Goal: Information Seeking & Learning: Learn about a topic

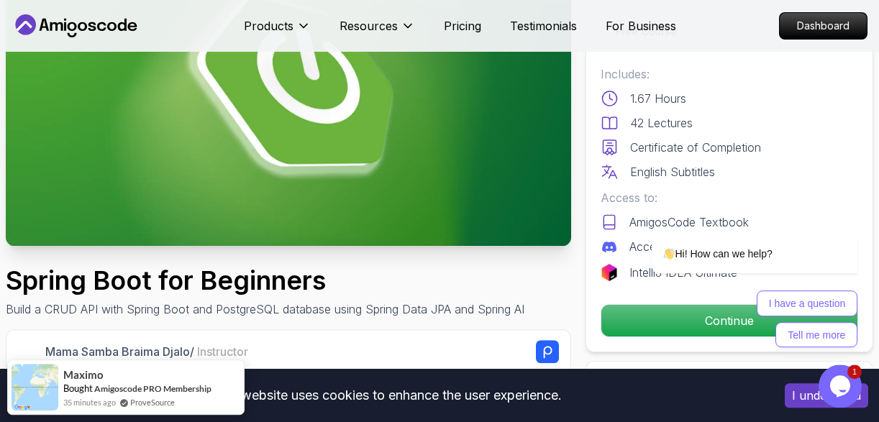
scroll to position [158, 0]
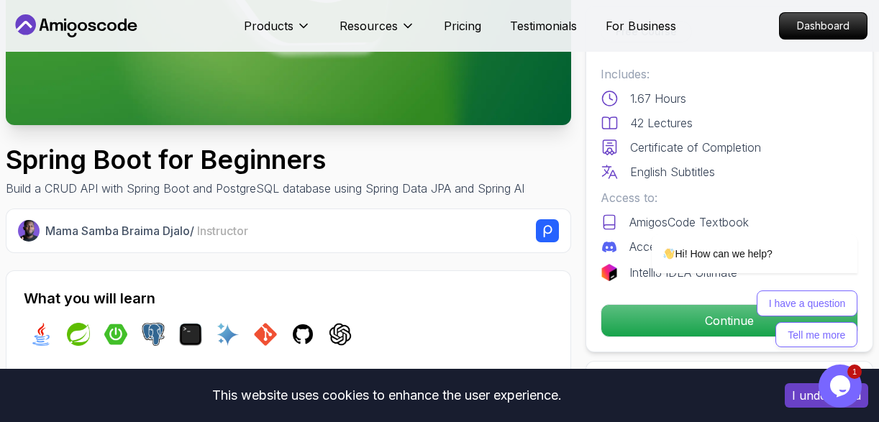
scroll to position [280, 0]
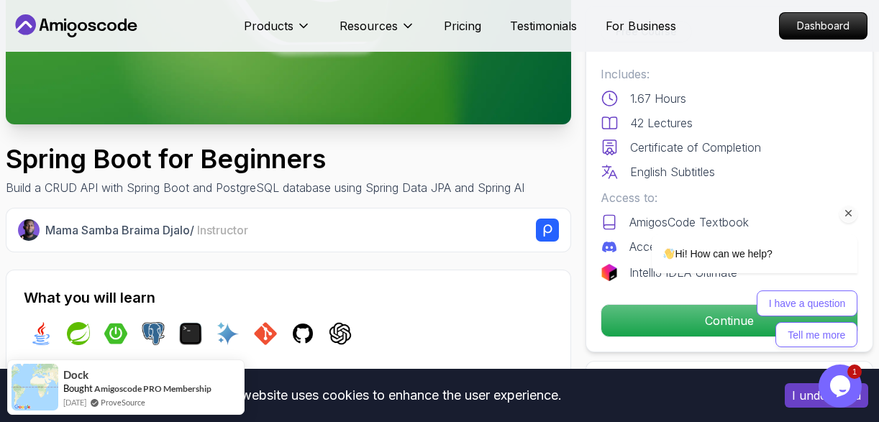
click at [628, 311] on div "I have a question Tell me more" at bounding box center [736, 319] width 244 height 57
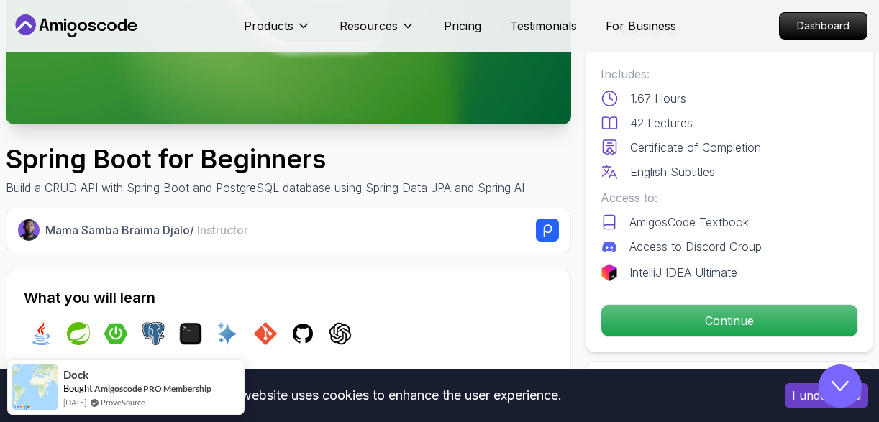
scroll to position [0, 0]
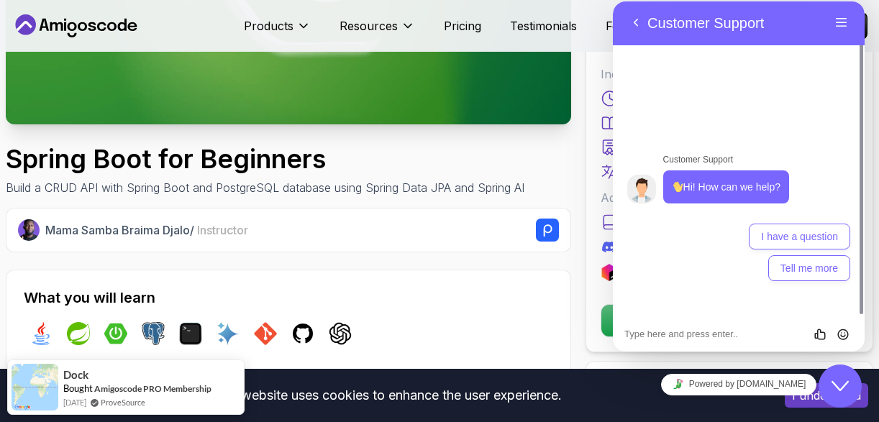
click at [844, 389] on icon "Close Chat This icon closes the chat window." at bounding box center [840, 386] width 17 height 17
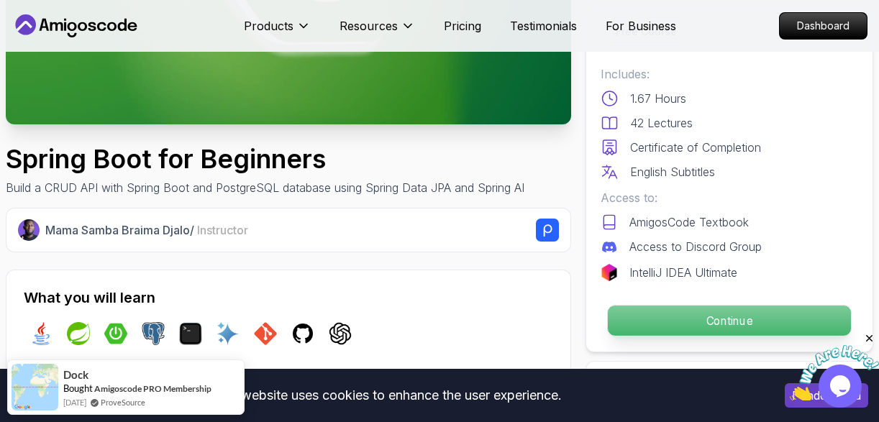
click at [691, 319] on p "Continue" at bounding box center [729, 321] width 243 height 30
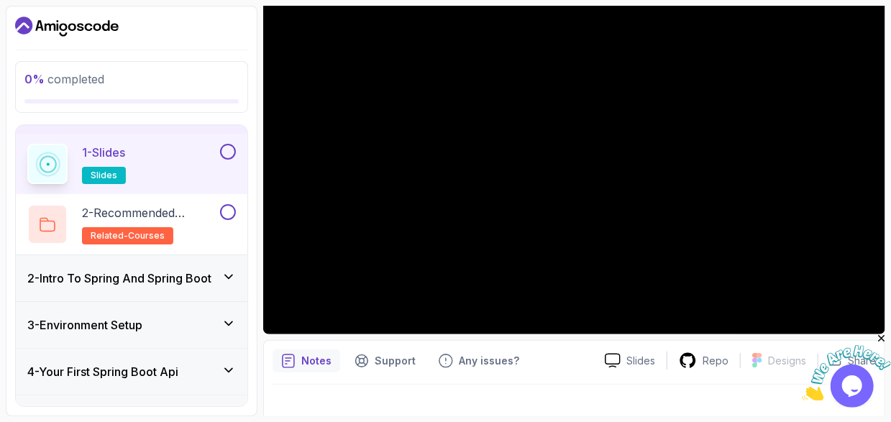
scroll to position [45, 0]
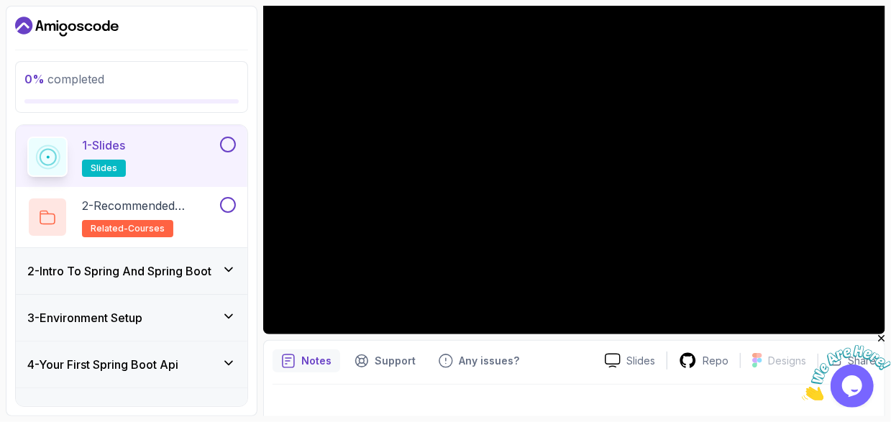
click at [234, 268] on icon at bounding box center [229, 270] width 14 height 14
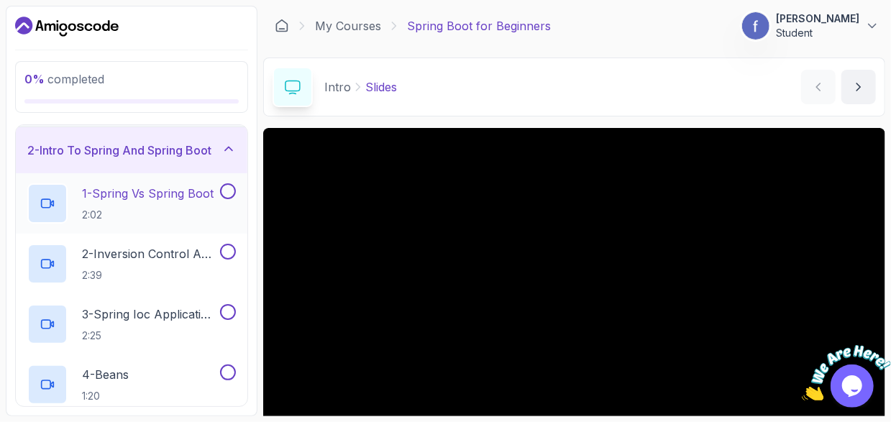
scroll to position [0, 0]
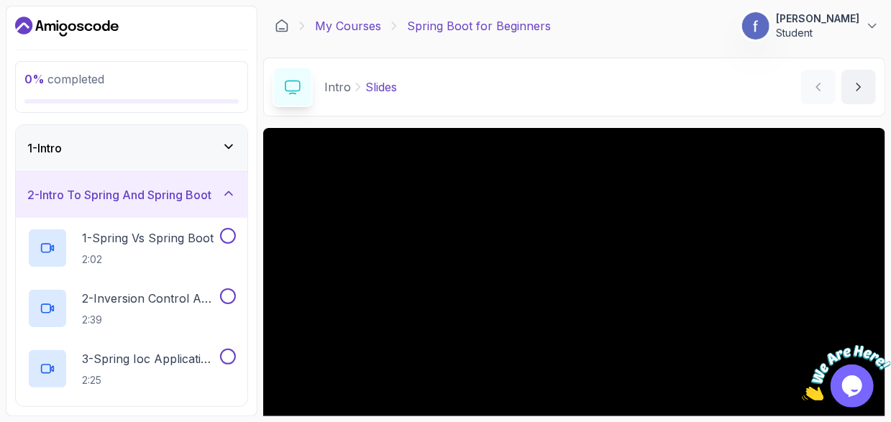
click at [365, 28] on link "My Courses" at bounding box center [348, 25] width 66 height 17
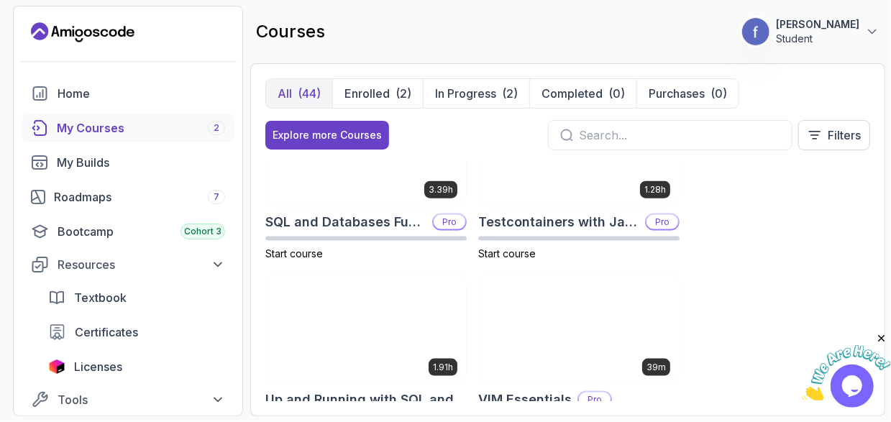
scroll to position [3682, 0]
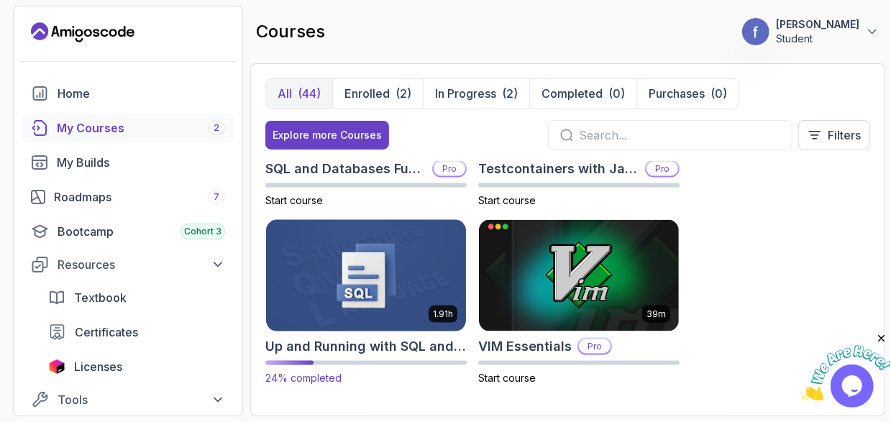
click at [321, 290] on img at bounding box center [366, 275] width 210 height 117
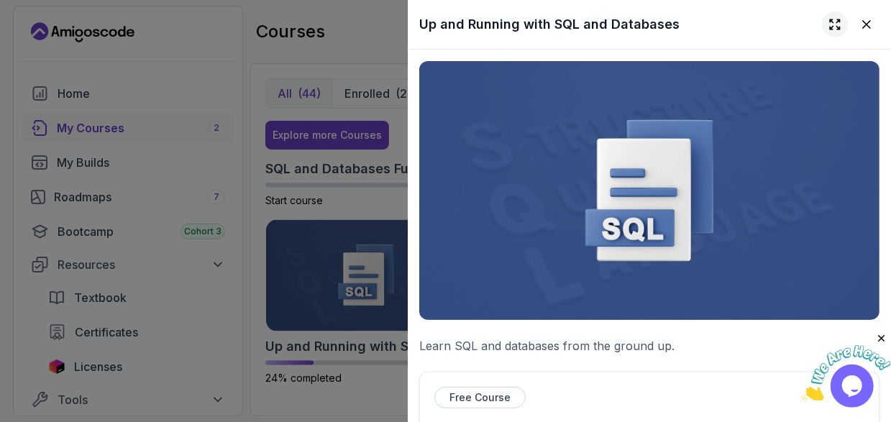
click at [828, 22] on icon at bounding box center [835, 24] width 14 height 14
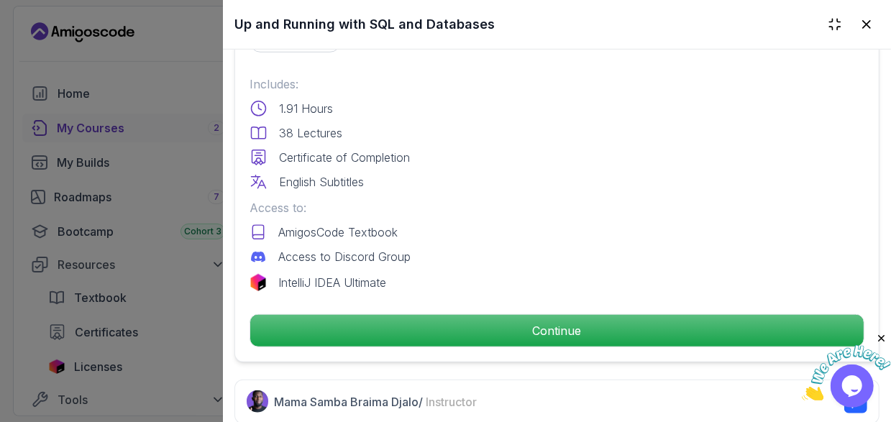
scroll to position [460, 0]
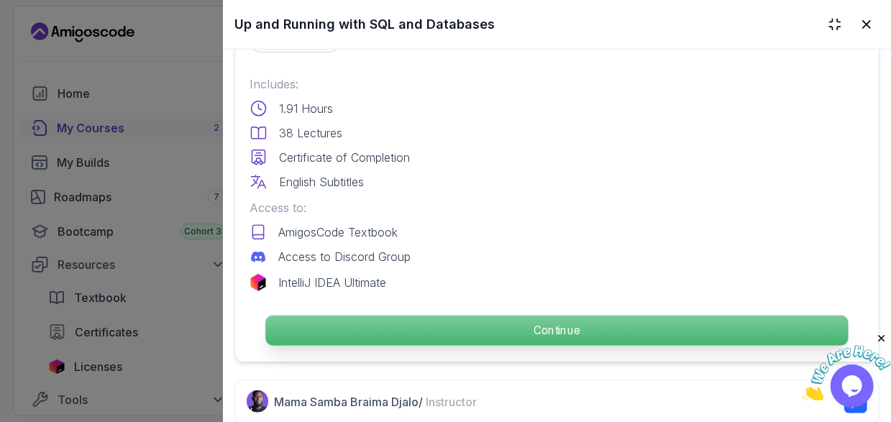
click at [529, 323] on p "Continue" at bounding box center [556, 331] width 583 height 30
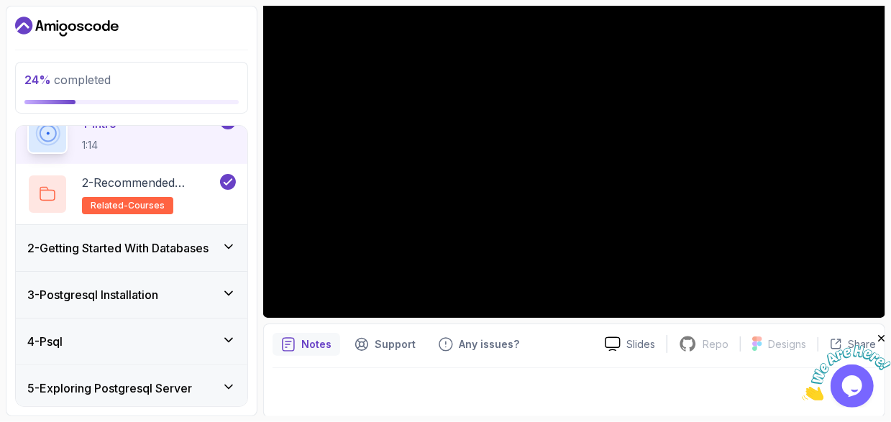
scroll to position [74, 0]
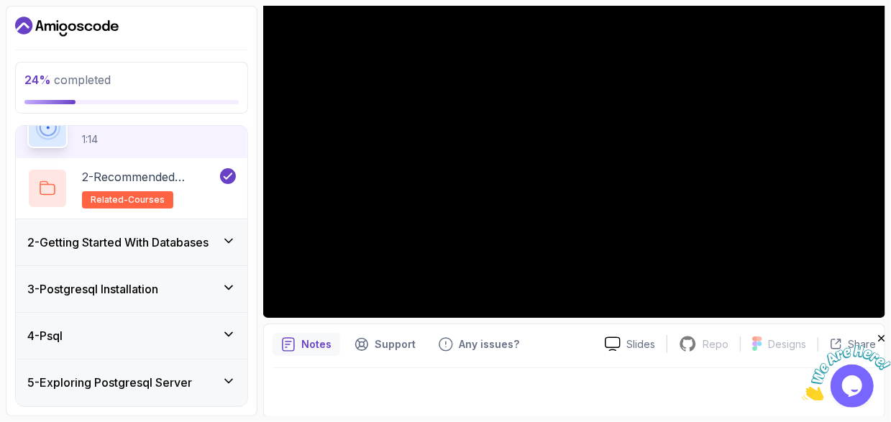
click at [238, 286] on div "3 - Postgresql Installation" at bounding box center [132, 289] width 232 height 46
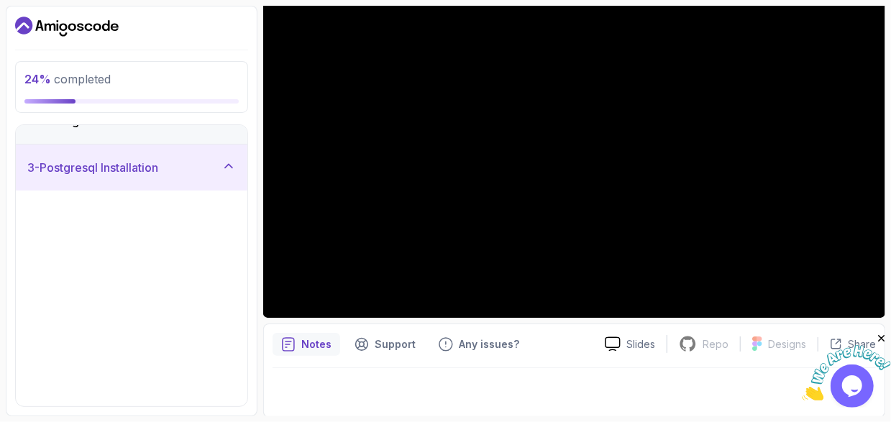
scroll to position [49, 0]
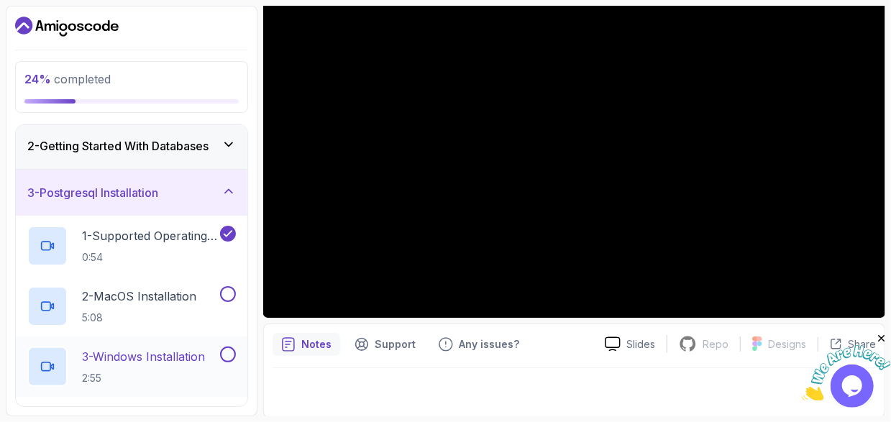
click at [179, 358] on p "3 - Windows Installation" at bounding box center [143, 356] width 123 height 17
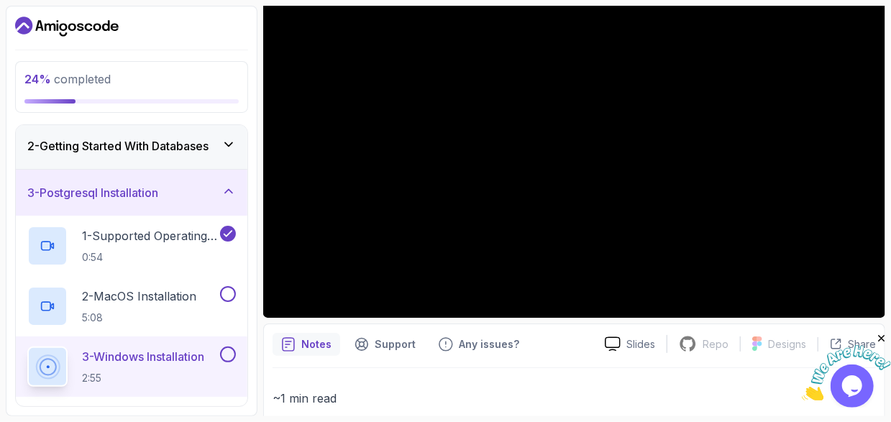
click at [27, 347] on button "3 - Windows Installation 2:55" at bounding box center [131, 367] width 209 height 40
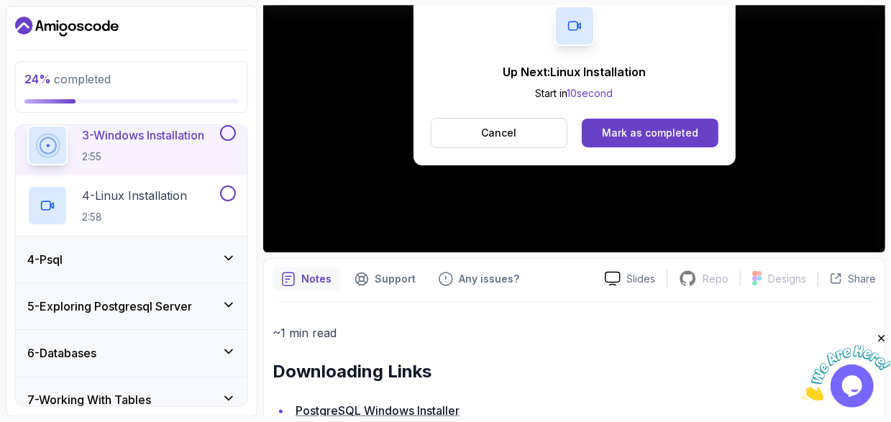
scroll to position [274, 0]
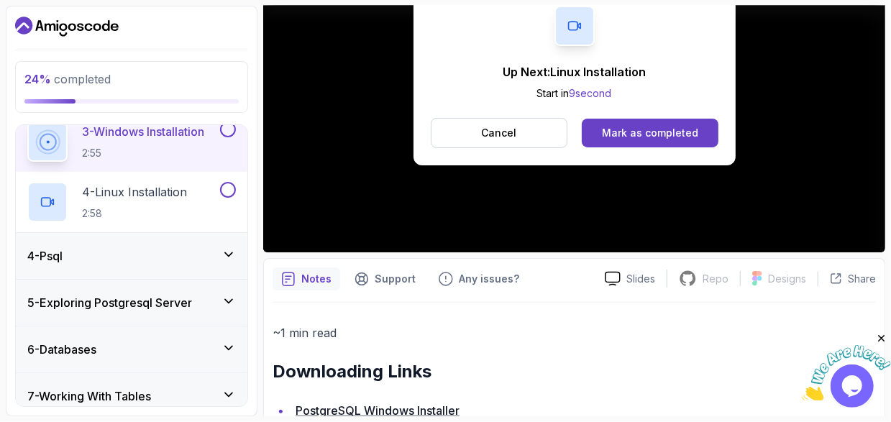
click at [224, 255] on icon at bounding box center [229, 254] width 14 height 14
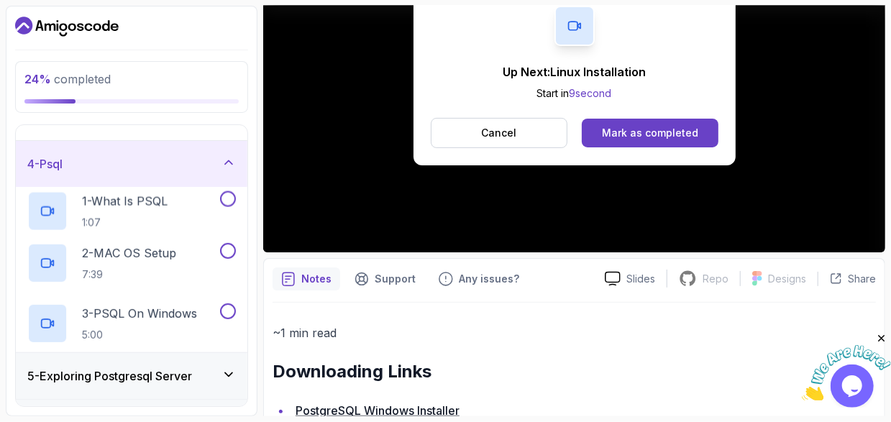
scroll to position [89, 0]
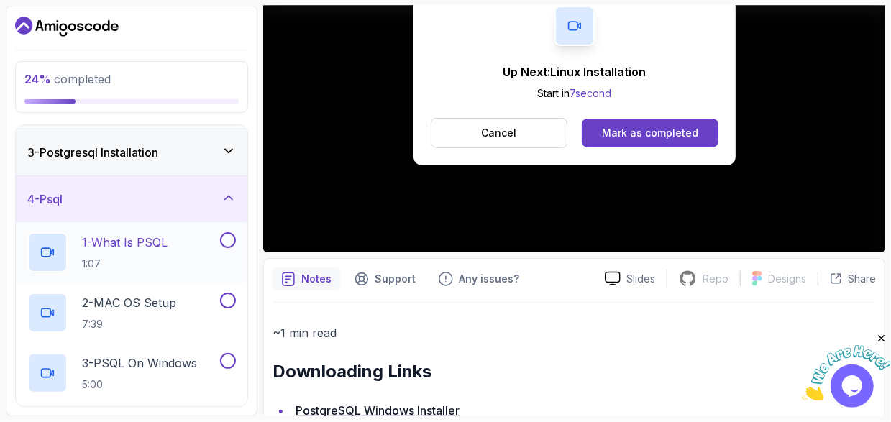
click at [136, 254] on h2 "1 - What Is PSQL 1:07" at bounding box center [125, 252] width 86 height 37
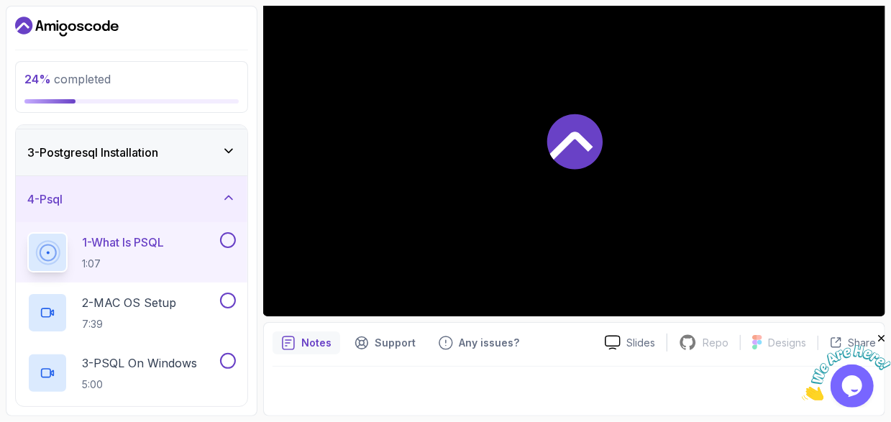
click at [136, 254] on h2 "1 - What Is PSQL 1:07" at bounding box center [123, 252] width 82 height 37
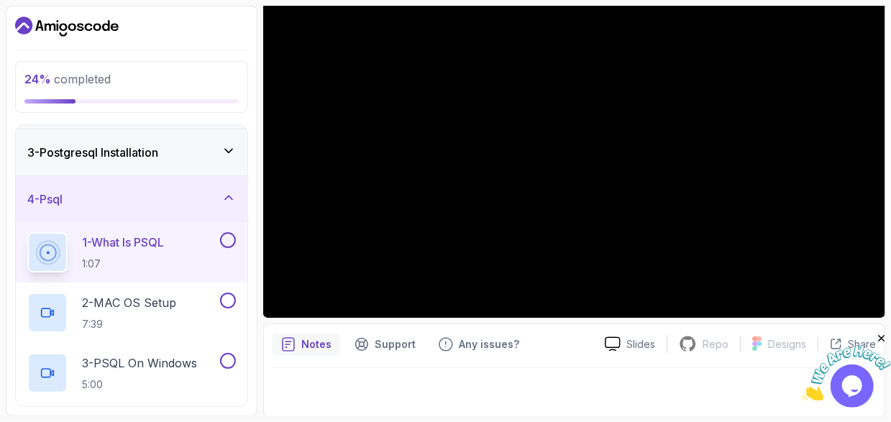
click at [27, 232] on button "1 - What Is PSQL 1:07" at bounding box center [131, 252] width 209 height 40
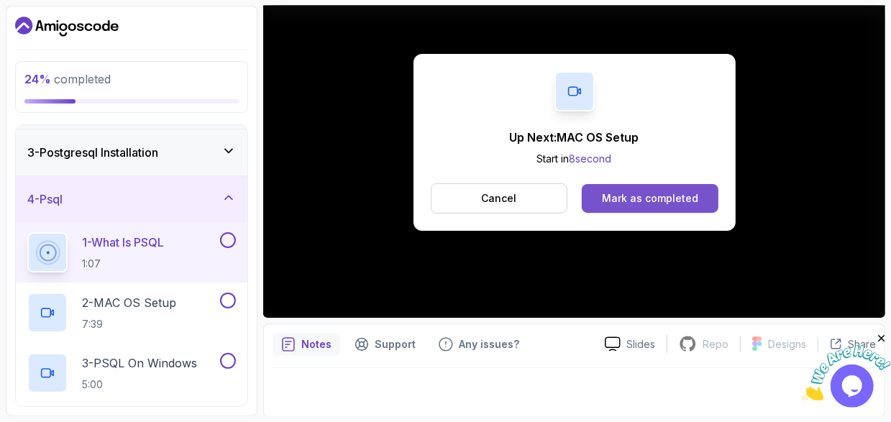
click at [630, 192] on div "Mark as completed" at bounding box center [650, 198] width 96 height 14
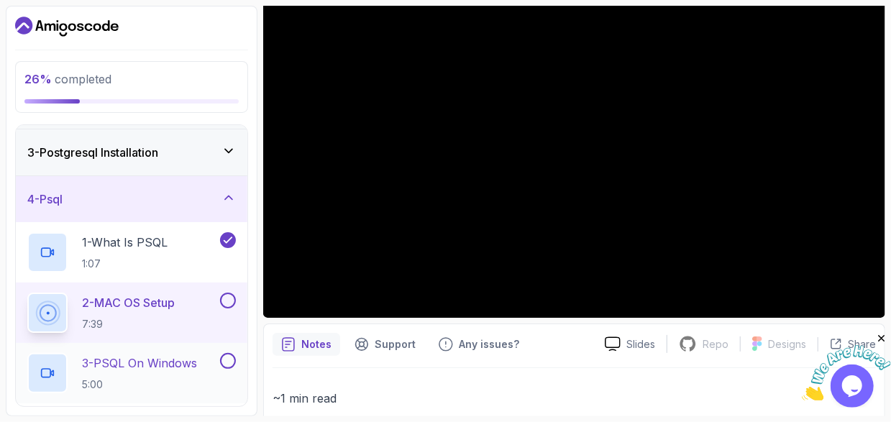
click at [176, 378] on p "5:00" at bounding box center [139, 385] width 115 height 14
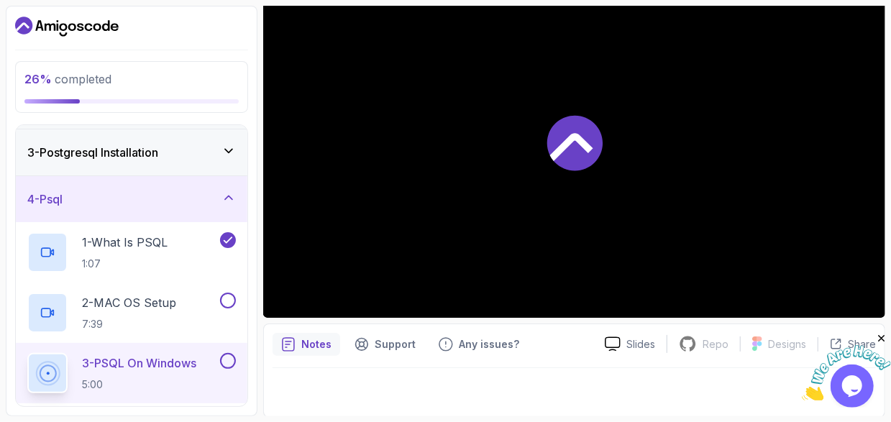
click at [227, 363] on button at bounding box center [228, 361] width 16 height 16
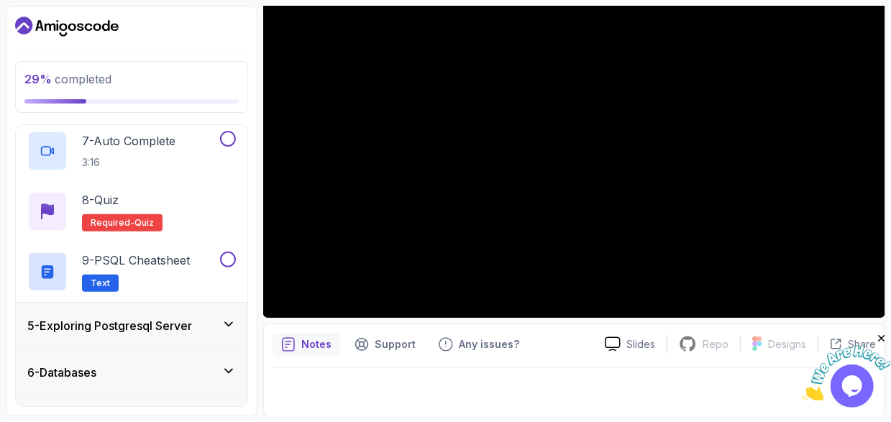
scroll to position [554, 0]
click at [16, 302] on button "5 - Exploring Postgresql Server" at bounding box center [132, 325] width 232 height 46
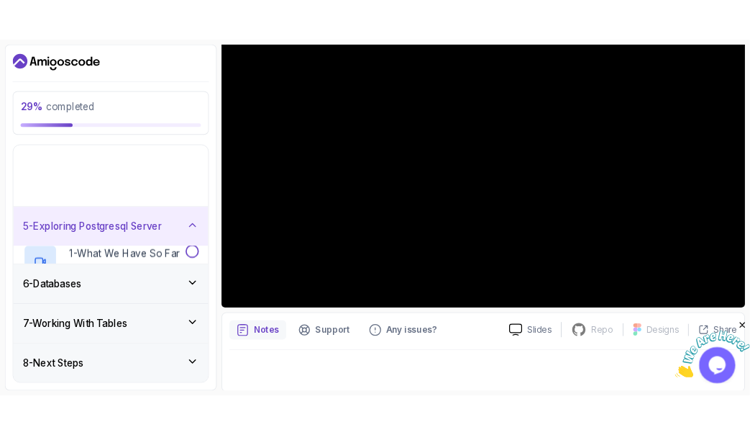
scroll to position [89, 0]
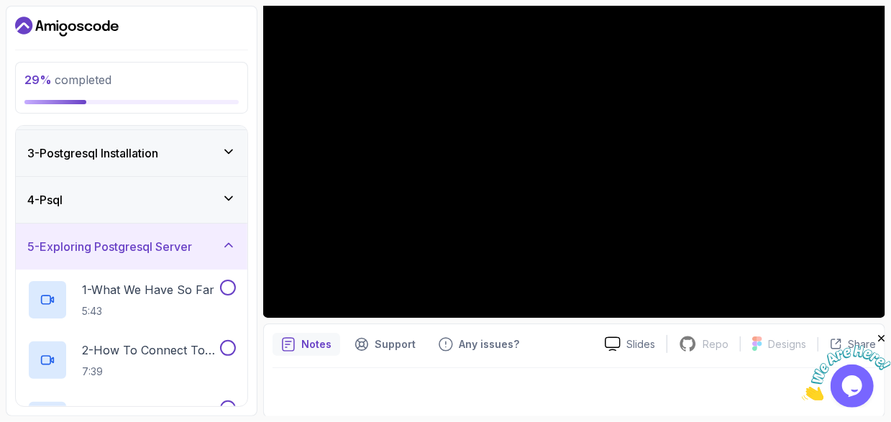
click at [16, 224] on button "5 - Exploring Postgresql Server" at bounding box center [132, 247] width 232 height 46
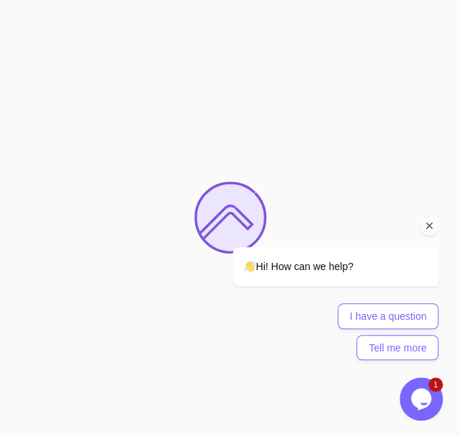
click at [429, 226] on icon "Chat attention grabber" at bounding box center [429, 225] width 13 height 13
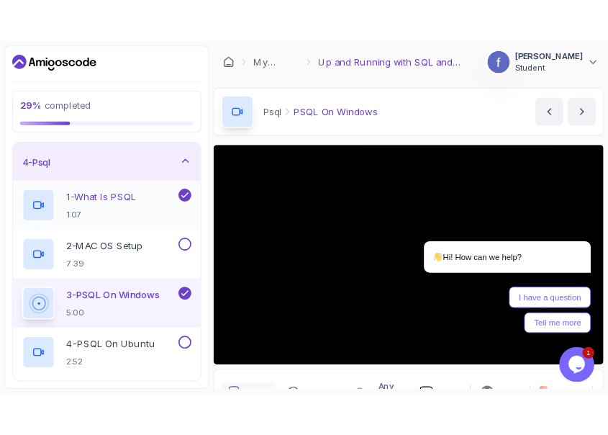
scroll to position [140, 0]
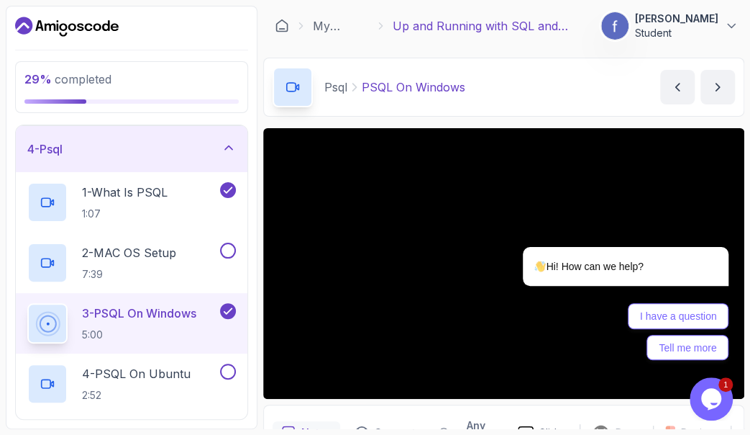
click at [145, 304] on p "3 - PSQL On Windows" at bounding box center [139, 312] width 114 height 17
click at [501, 77] on div "Psql PSQL On Windows PSQL On Windows by [PERSON_NAME]" at bounding box center [503, 87] width 481 height 59
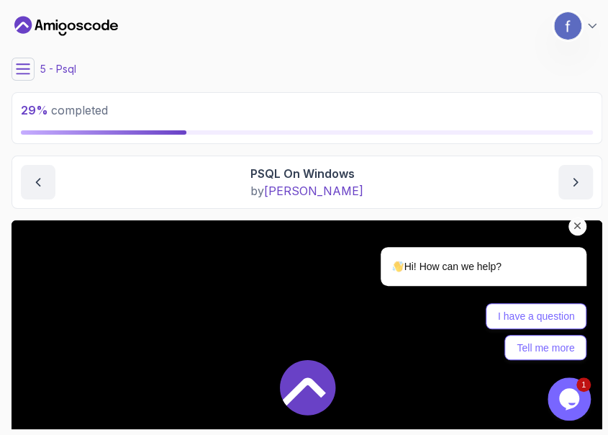
click at [578, 227] on icon "Chat attention grabber" at bounding box center [577, 225] width 13 height 13
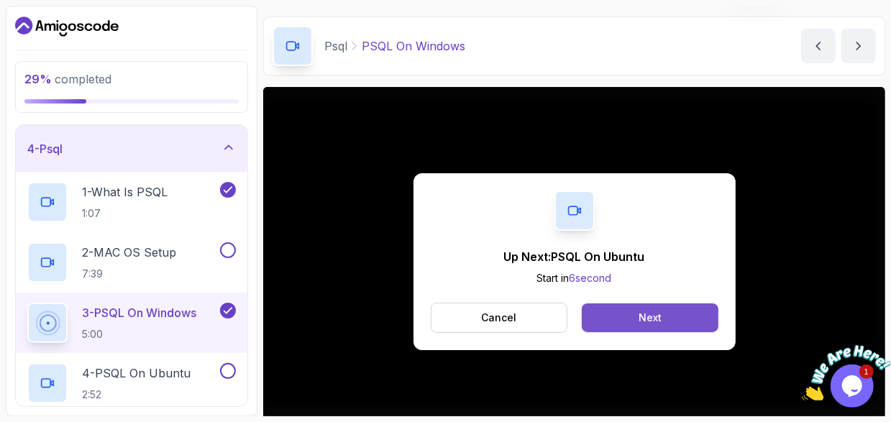
click at [663, 326] on button "Next" at bounding box center [650, 318] width 136 height 29
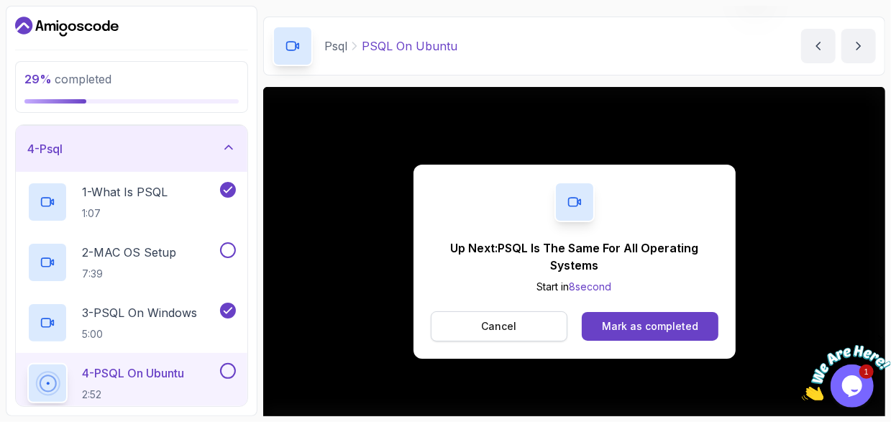
click at [524, 329] on button "Cancel" at bounding box center [499, 327] width 137 height 30
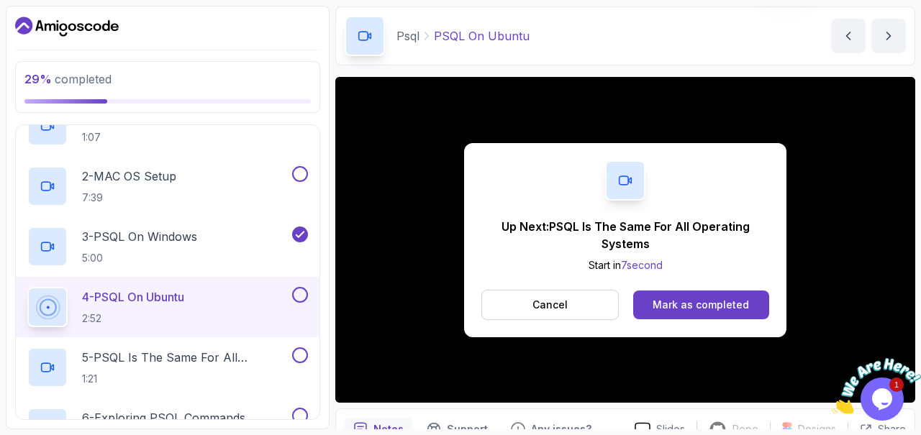
scroll to position [281, 0]
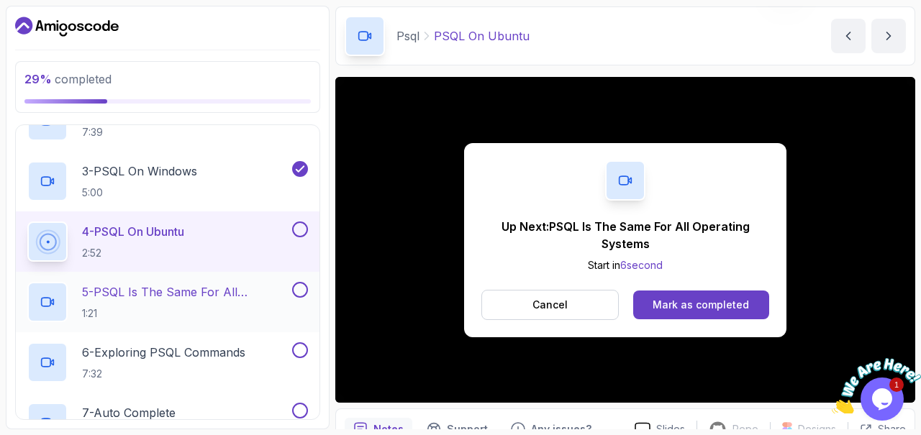
click at [164, 282] on div "5 - PSQL Is The Same For All Operating Systems 1:21" at bounding box center [158, 302] width 262 height 40
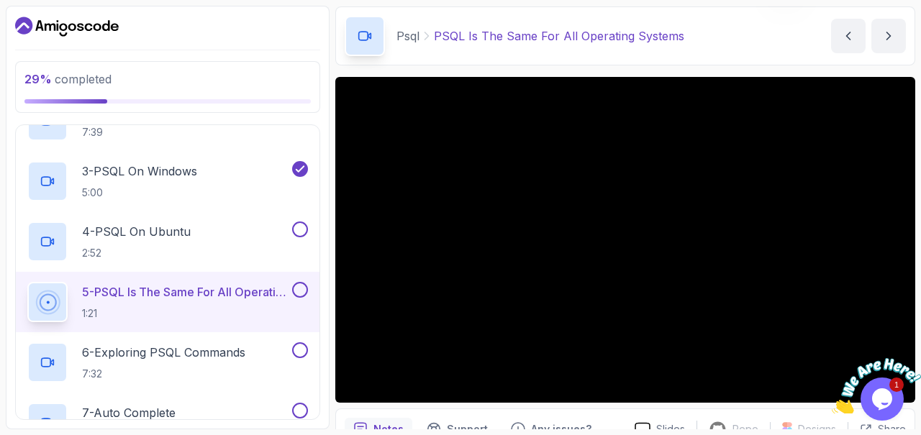
click at [306, 290] on button at bounding box center [300, 290] width 16 height 16
click at [292, 282] on button at bounding box center [300, 290] width 16 height 16
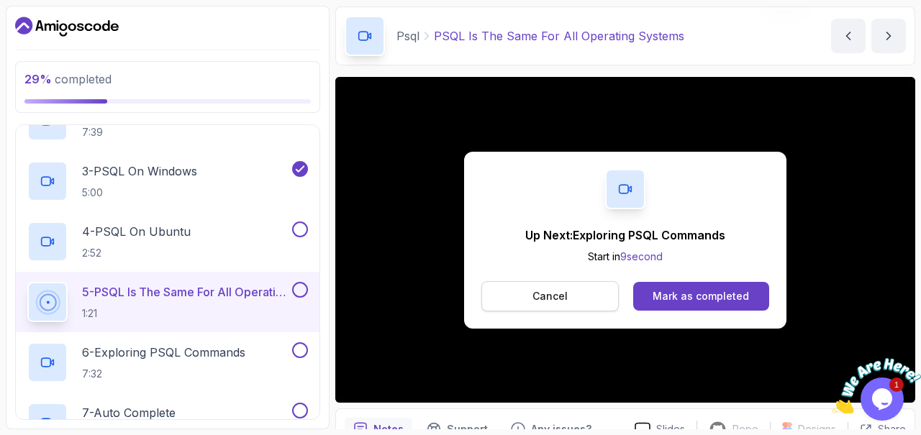
click at [550, 289] on p "Cancel" at bounding box center [549, 296] width 35 height 14
click at [550, 289] on iframe at bounding box center [625, 240] width 580 height 326
click at [743, 294] on div "Mark as completed" at bounding box center [701, 296] width 96 height 14
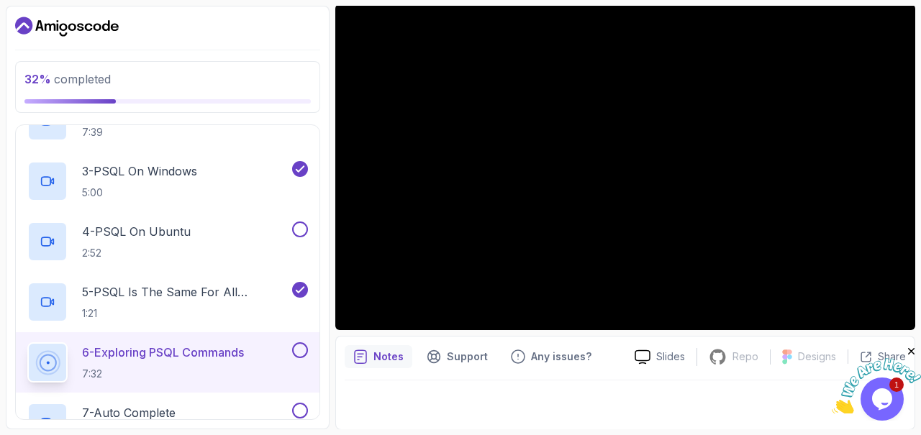
scroll to position [124, 0]
